Goal: Task Accomplishment & Management: Manage account settings

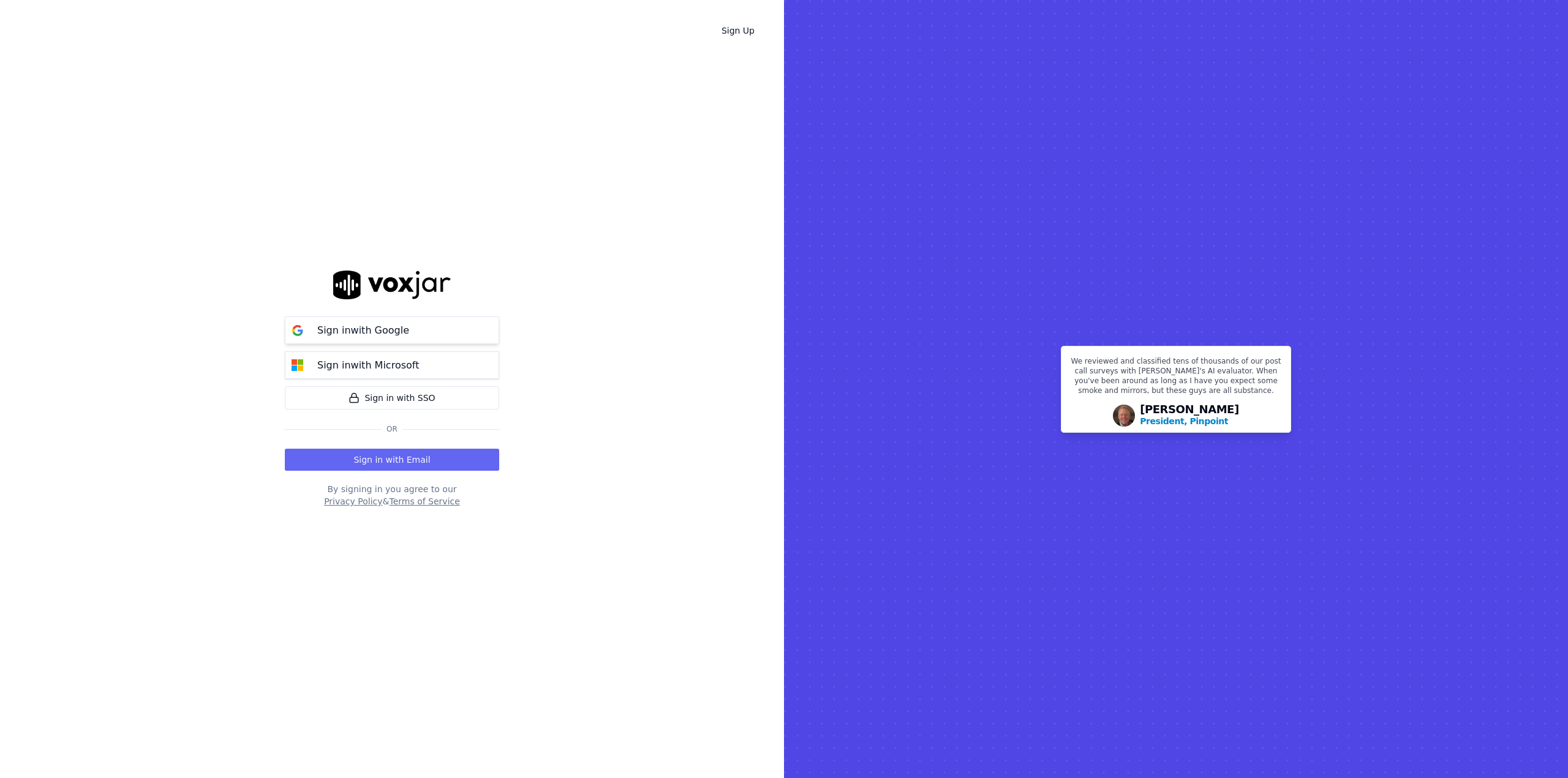
click at [410, 336] on button "Sign in with Google" at bounding box center [392, 331] width 214 height 28
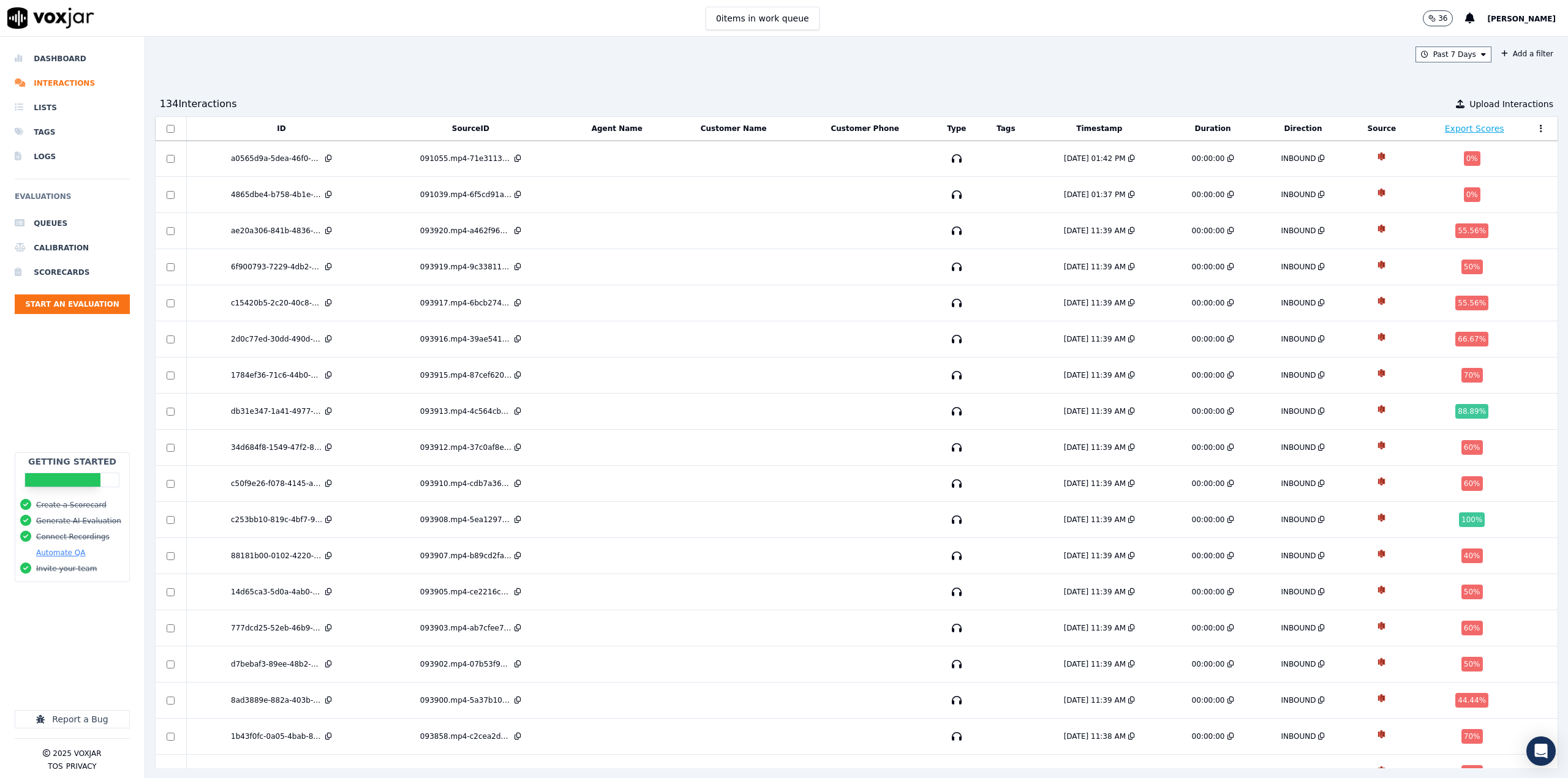
click at [1511, 13] on button "[PERSON_NAME]" at bounding box center [1527, 18] width 81 height 15
click at [1499, 40] on div "Settings" at bounding box center [1494, 41] width 131 height 19
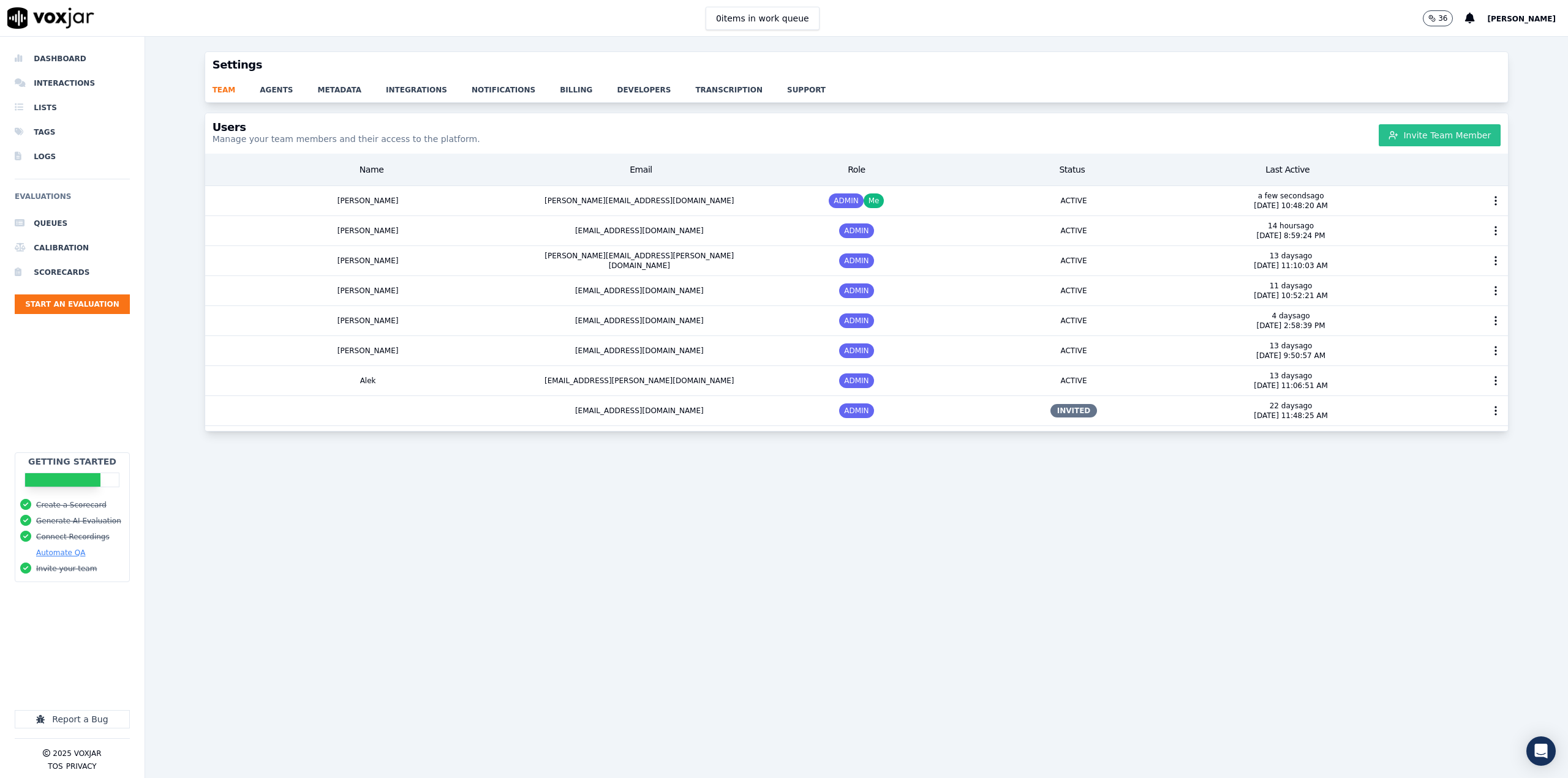
click at [1462, 136] on button "Invite Team Member" at bounding box center [1439, 136] width 122 height 22
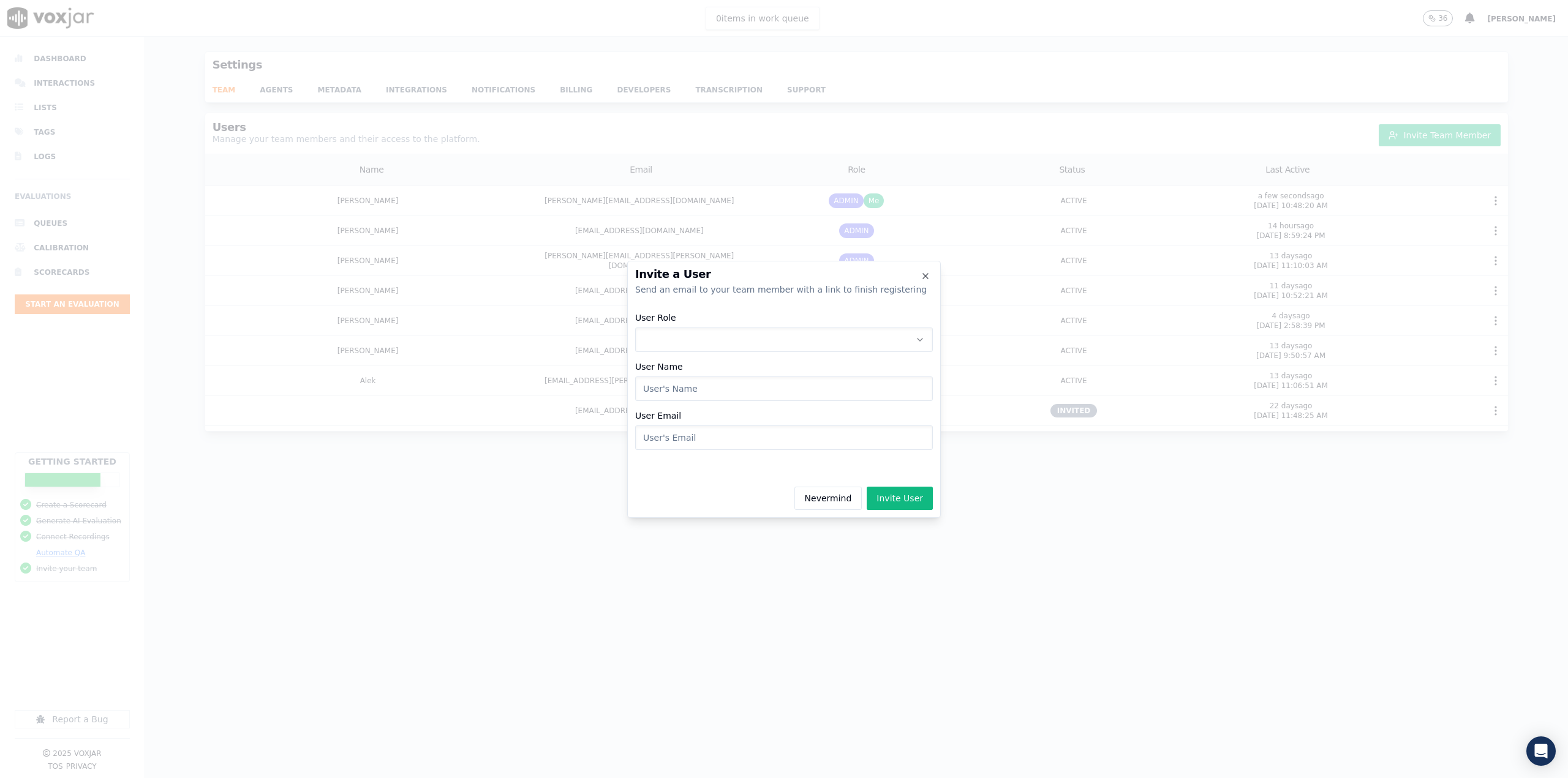
click at [796, 334] on button "User Role" at bounding box center [784, 340] width 297 height 24
click at [755, 395] on div "EVALUATOR" at bounding box center [784, 392] width 282 height 19
click at [742, 342] on button "EVALUATOR" at bounding box center [784, 340] width 297 height 24
click at [715, 391] on div "EVALUATOR" at bounding box center [784, 392] width 282 height 19
click at [717, 387] on input "User Name" at bounding box center [784, 389] width 297 height 24
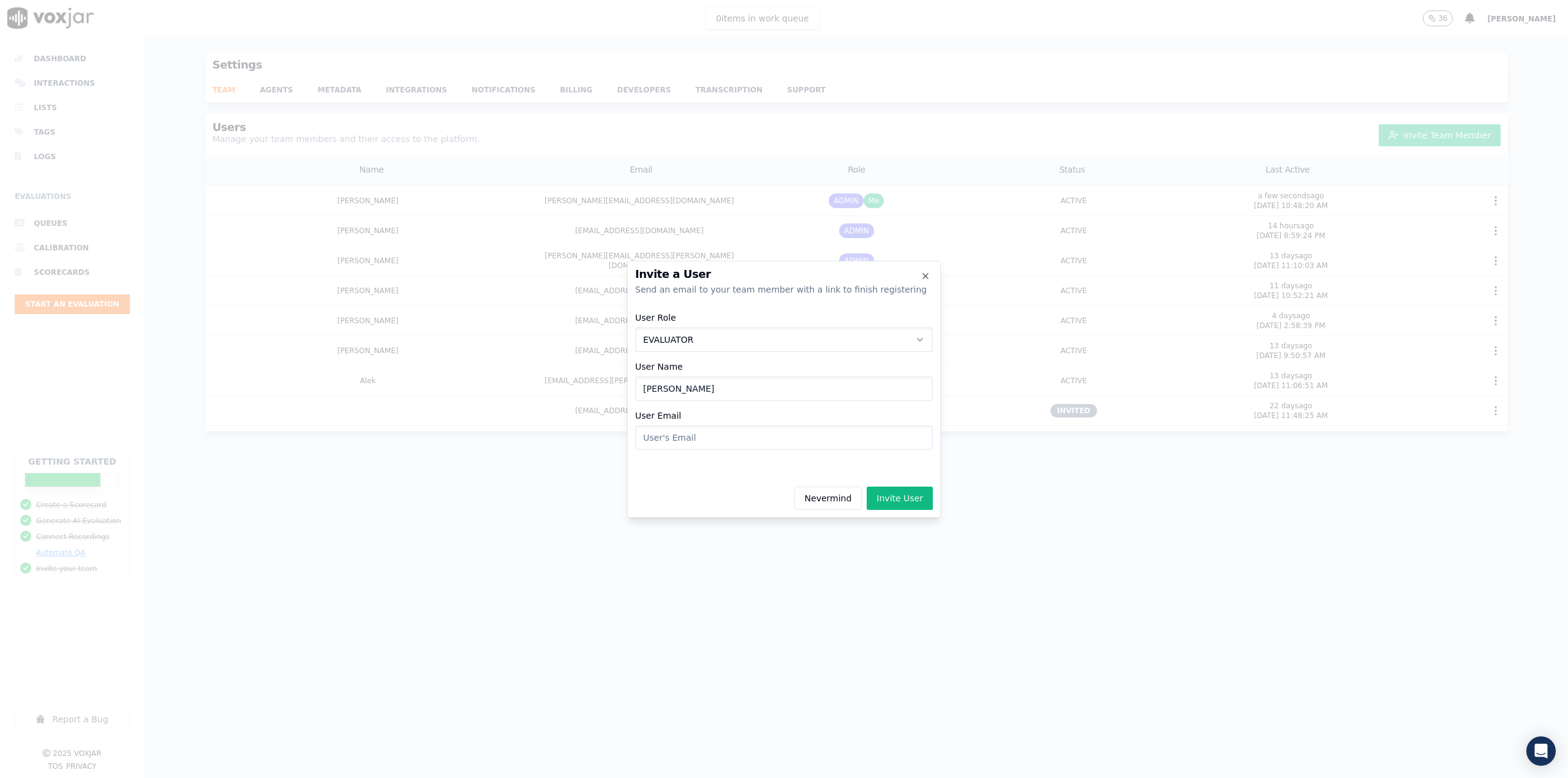
type input "Candyce"
drag, startPoint x: 746, startPoint y: 437, endPoint x: 535, endPoint y: 439, distance: 211.0
click at [535, 778] on div "Invite a User Send an email to your team member with a link to finish registeri…" at bounding box center [784, 778] width 1568 height 0
type input "candyceanthony@shyftoff.com"
click at [892, 490] on button "Invite User" at bounding box center [900, 499] width 66 height 24
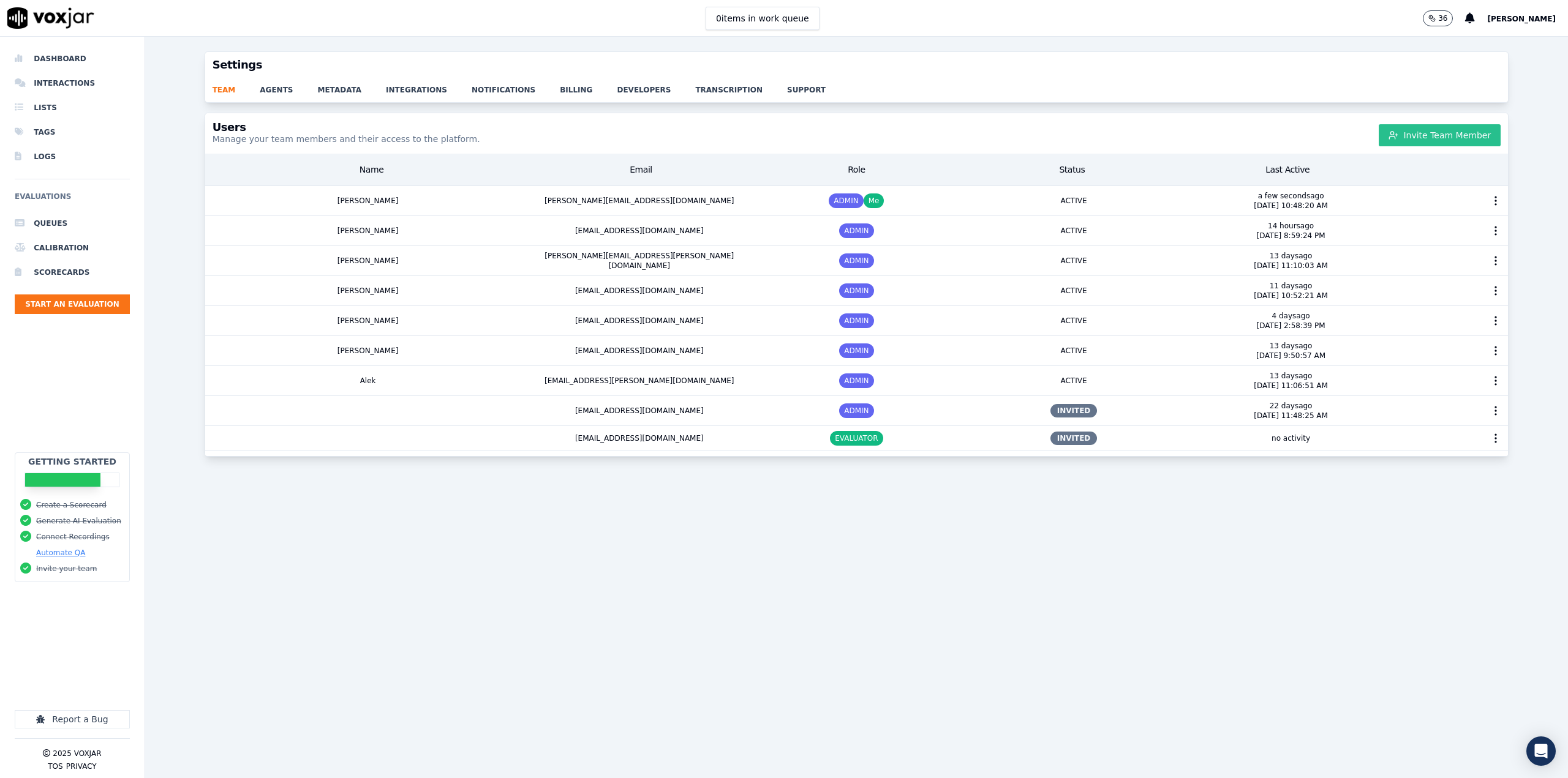
click at [1412, 135] on button "Invite Team Member" at bounding box center [1439, 136] width 122 height 22
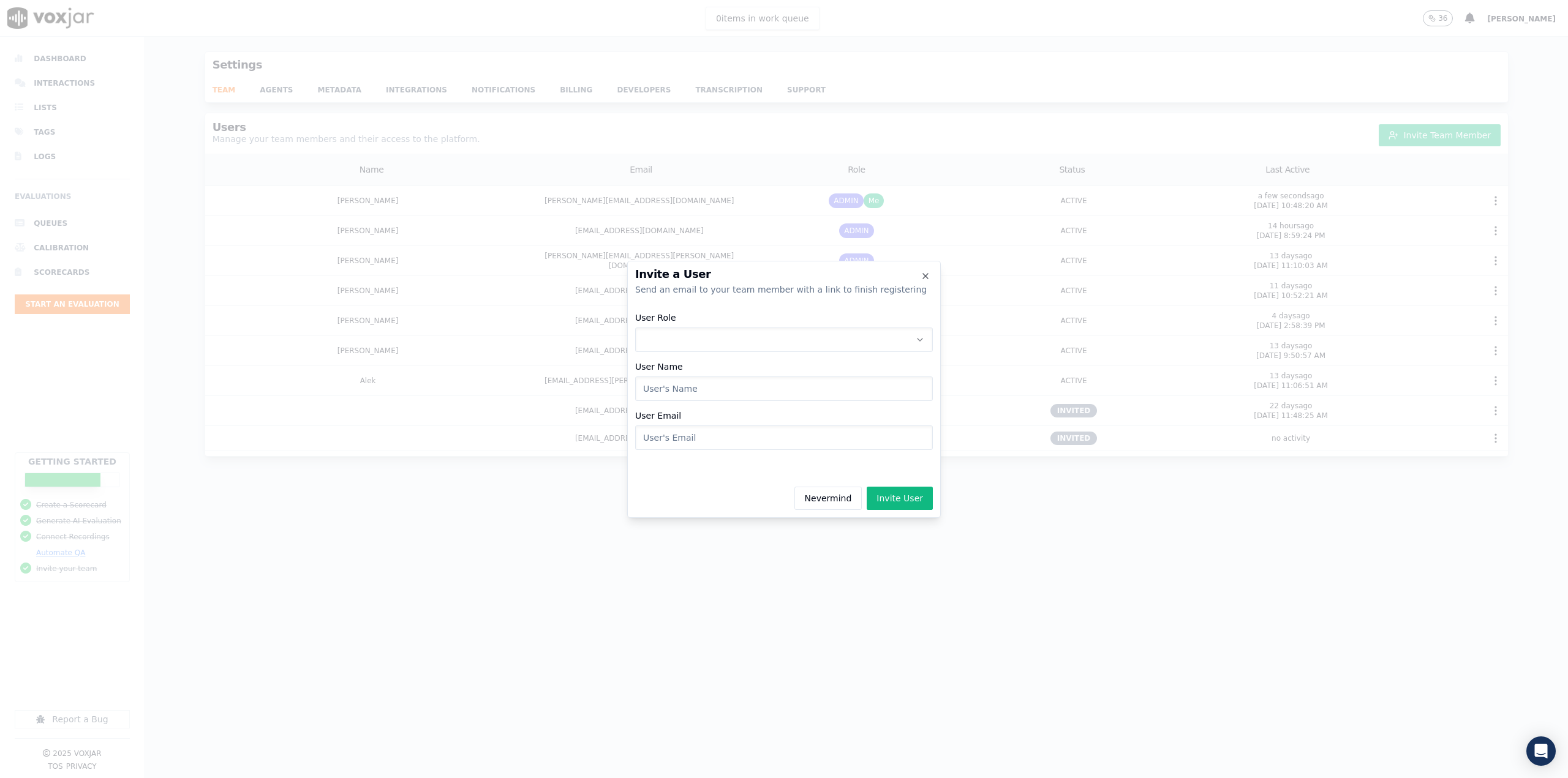
click at [676, 338] on button "User Role" at bounding box center [784, 340] width 297 height 24
click at [672, 365] on div "ADMIN" at bounding box center [784, 372] width 282 height 19
click at [674, 385] on input "User Name" at bounding box center [784, 389] width 297 height 24
type input "Casey"
type input "caseyclark@shyftoff.com"
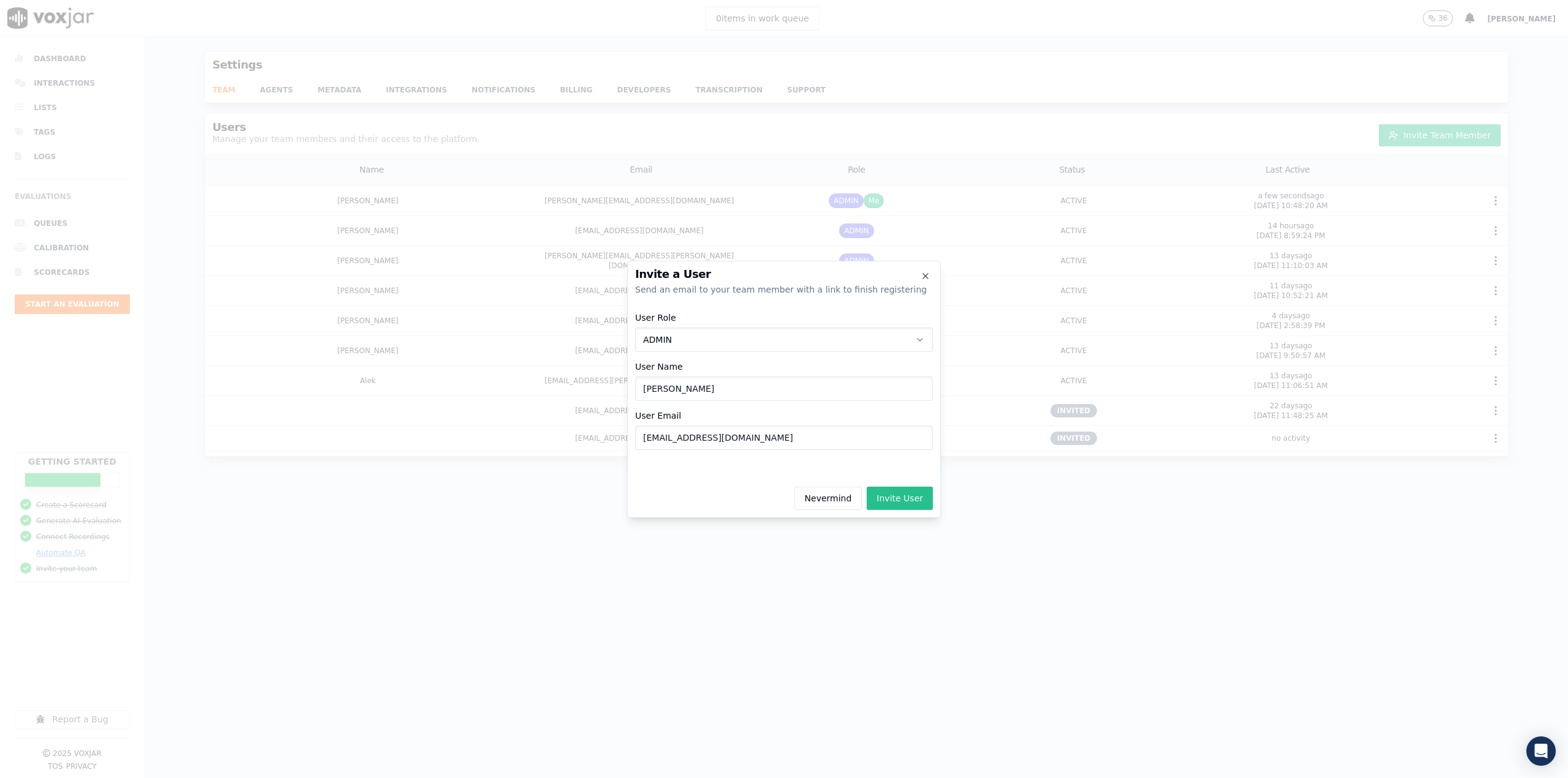
click at [915, 490] on button "Invite User" at bounding box center [900, 499] width 66 height 24
